Goal: Find specific page/section: Find specific page/section

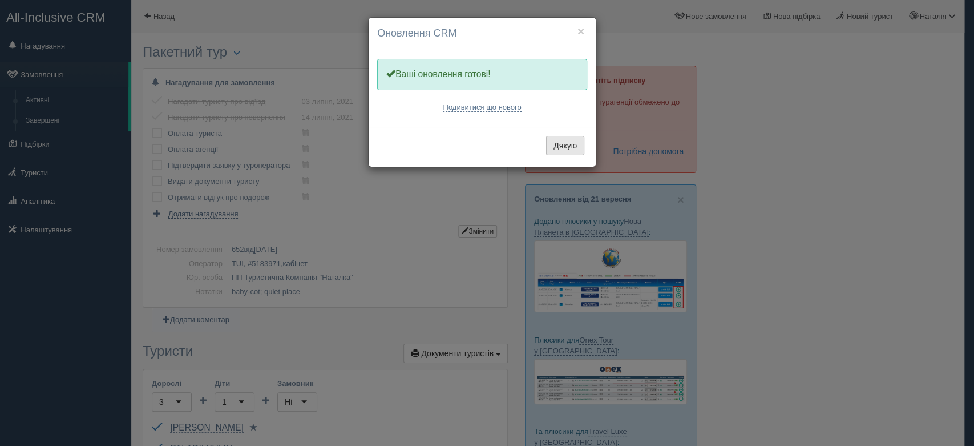
click at [572, 141] on button "Дякую" at bounding box center [565, 145] width 38 height 19
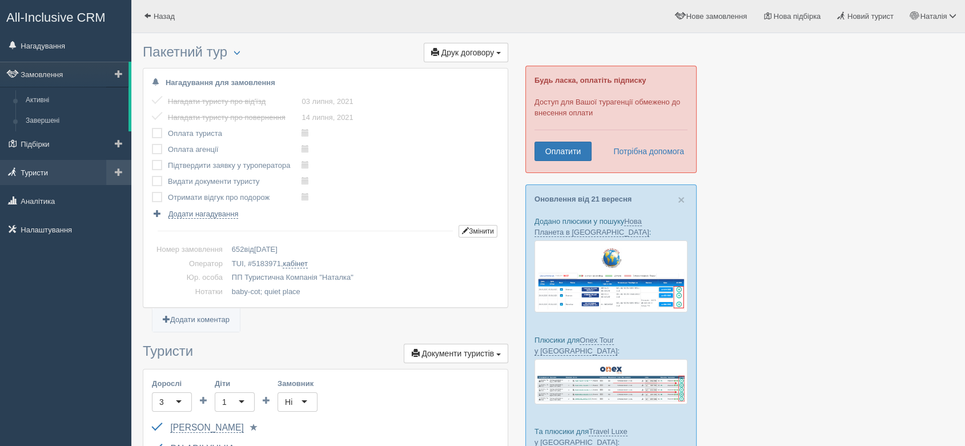
click at [41, 170] on link "Туристи" at bounding box center [65, 172] width 131 height 25
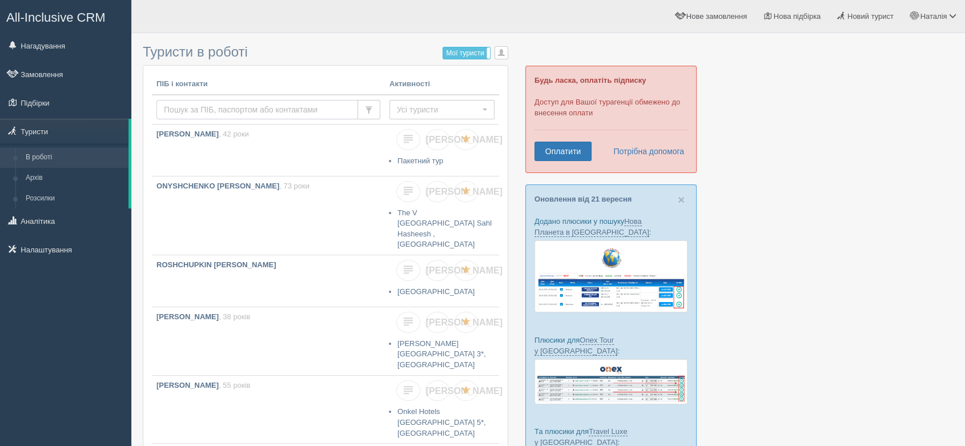
click at [216, 112] on input "text" at bounding box center [256, 109] width 201 height 19
type input "NASIK"
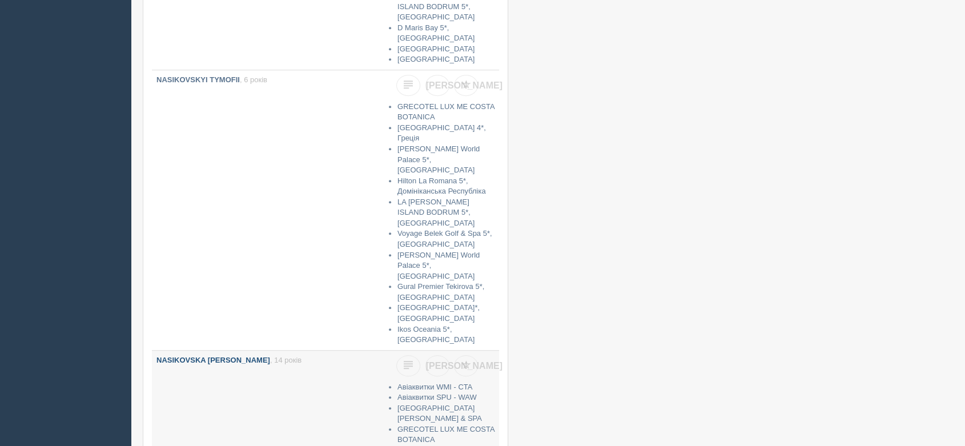
scroll to position [761, 0]
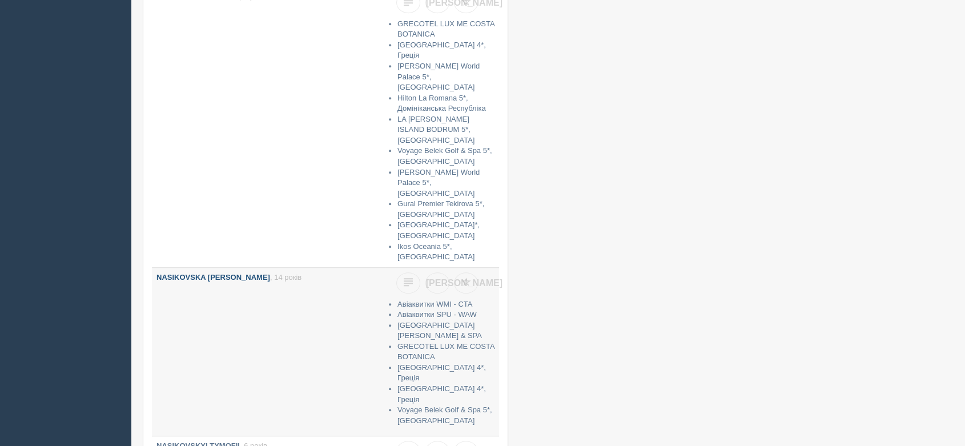
click at [269, 268] on link "NASIKOVSKA ANNA , 14 років" at bounding box center [268, 352] width 233 height 168
